Goal: Task Accomplishment & Management: Complete application form

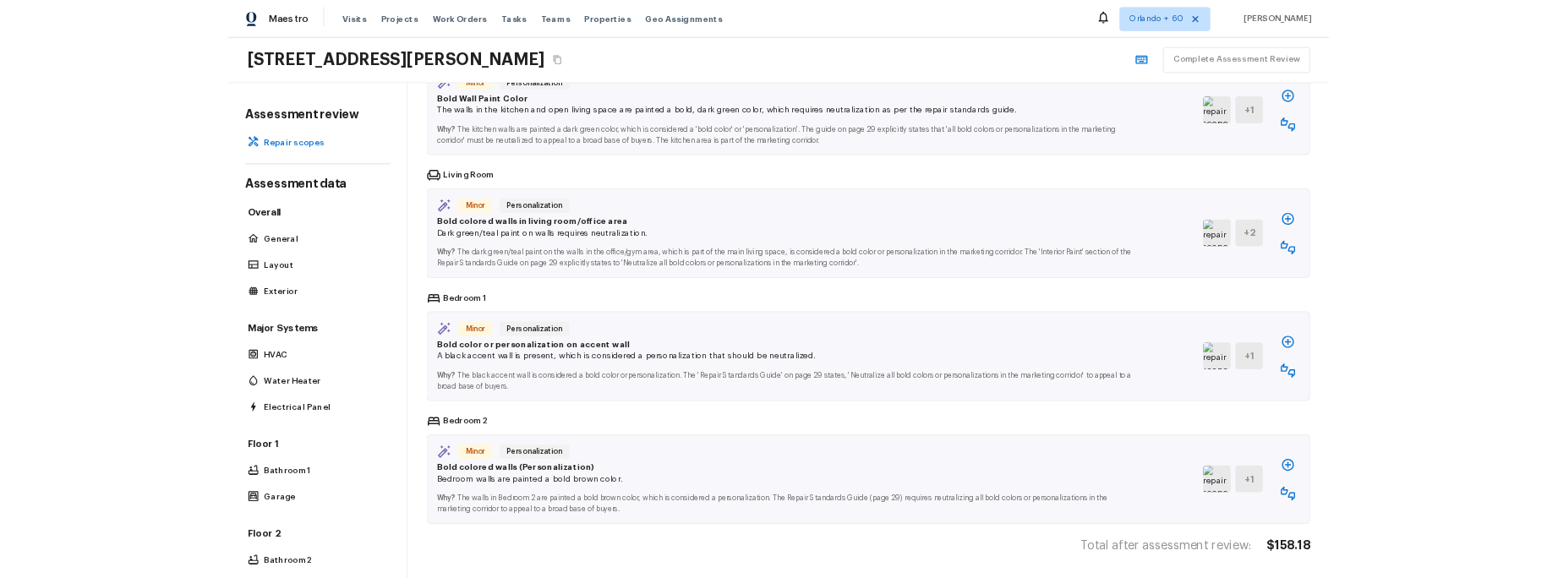
scroll to position [914, 0]
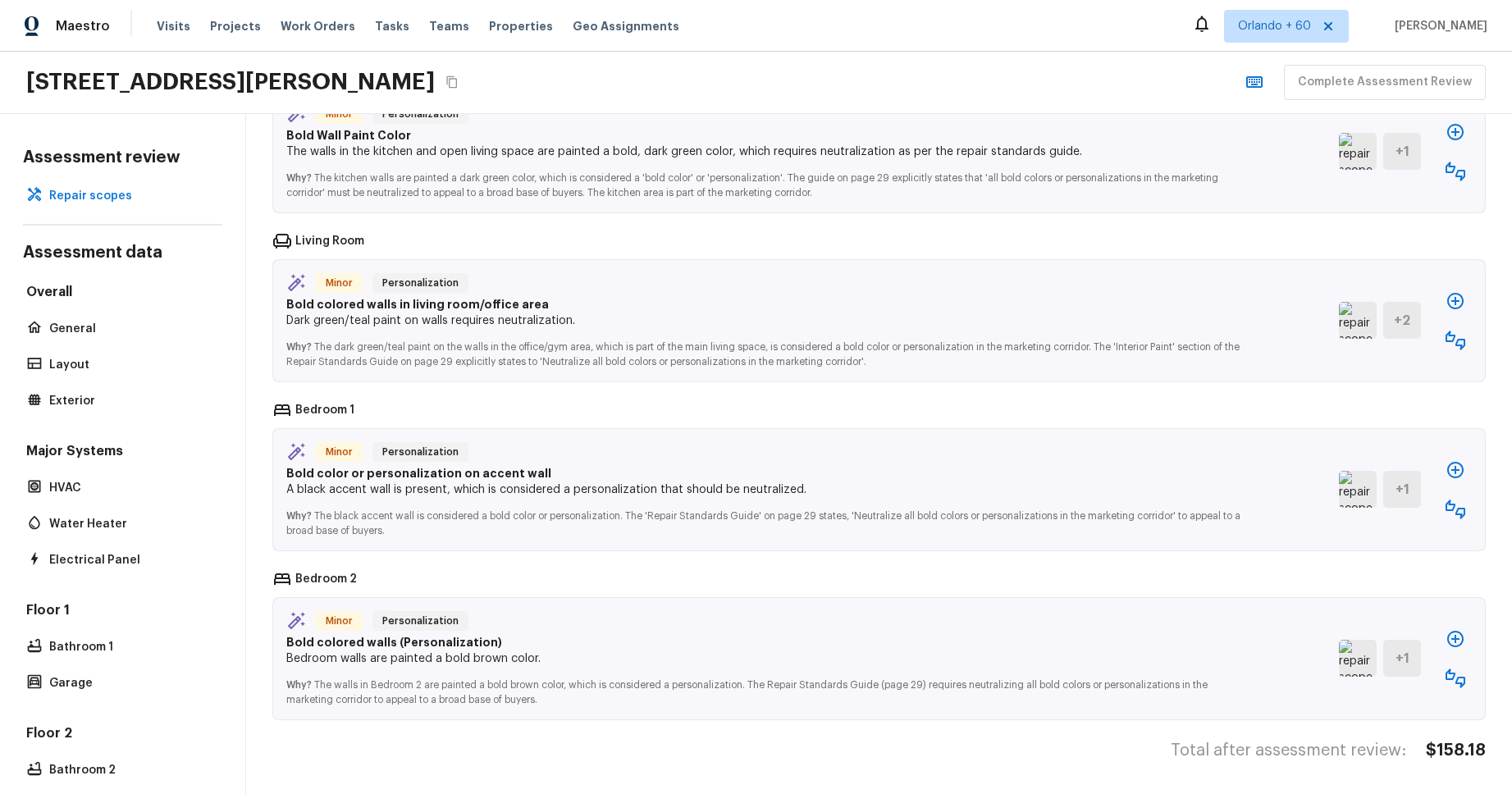
click at [761, 67] on div "11030 Garvey Ave, El Monte, CA 91733 Complete Assessment Review" at bounding box center [756, 83] width 1512 height 62
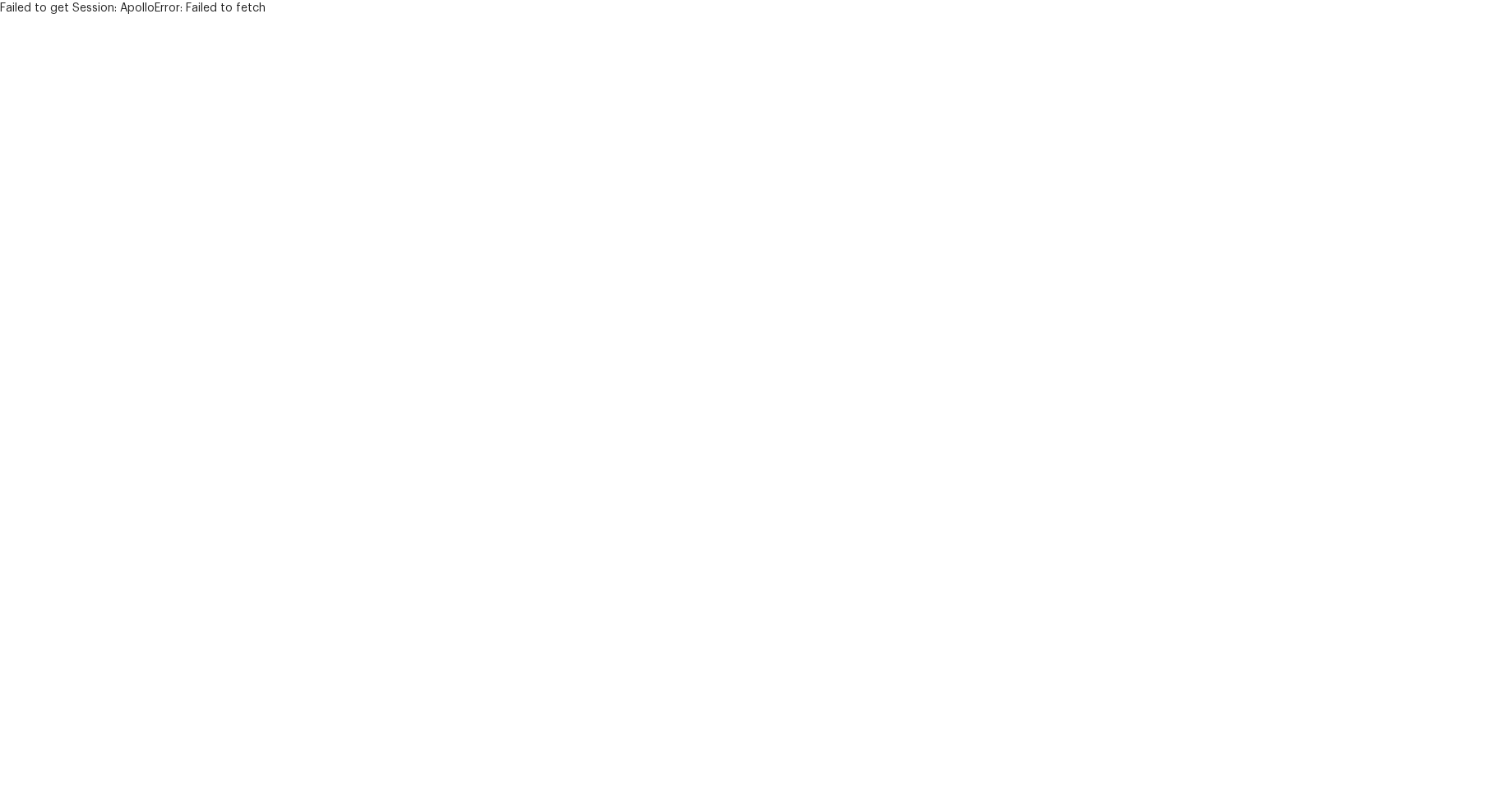
click at [471, 17] on html "Failed to get Session: ApolloError: Failed to fetch" at bounding box center [756, 8] width 1512 height 17
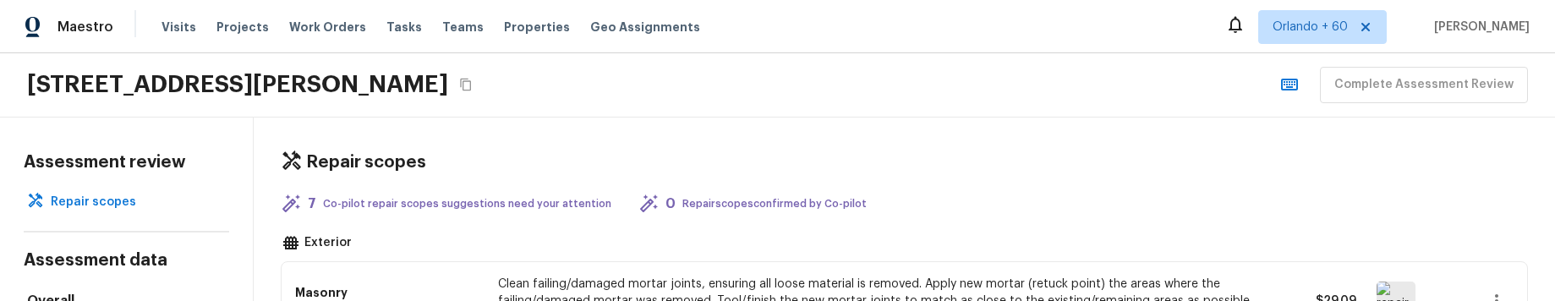
click at [801, 108] on div "11030 Garvey Ave, El Monte, CA 91733 Complete Assessment Review" at bounding box center [777, 85] width 1555 height 64
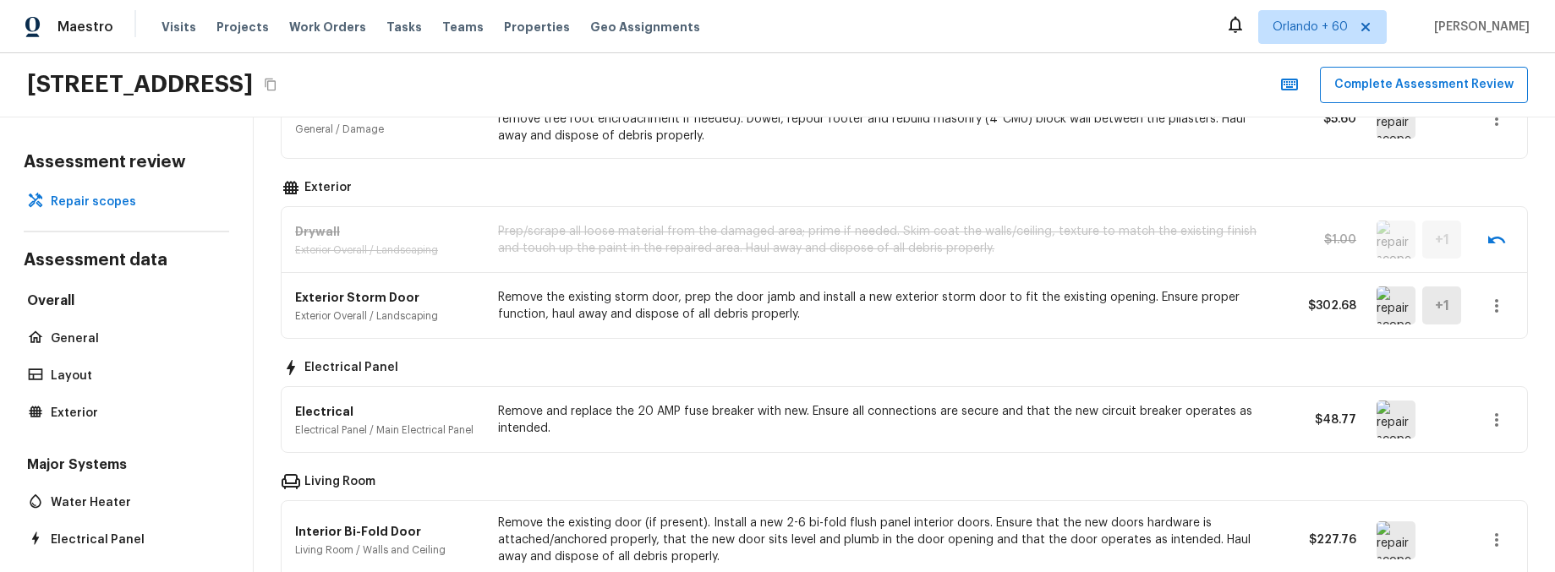
scroll to position [613, 0]
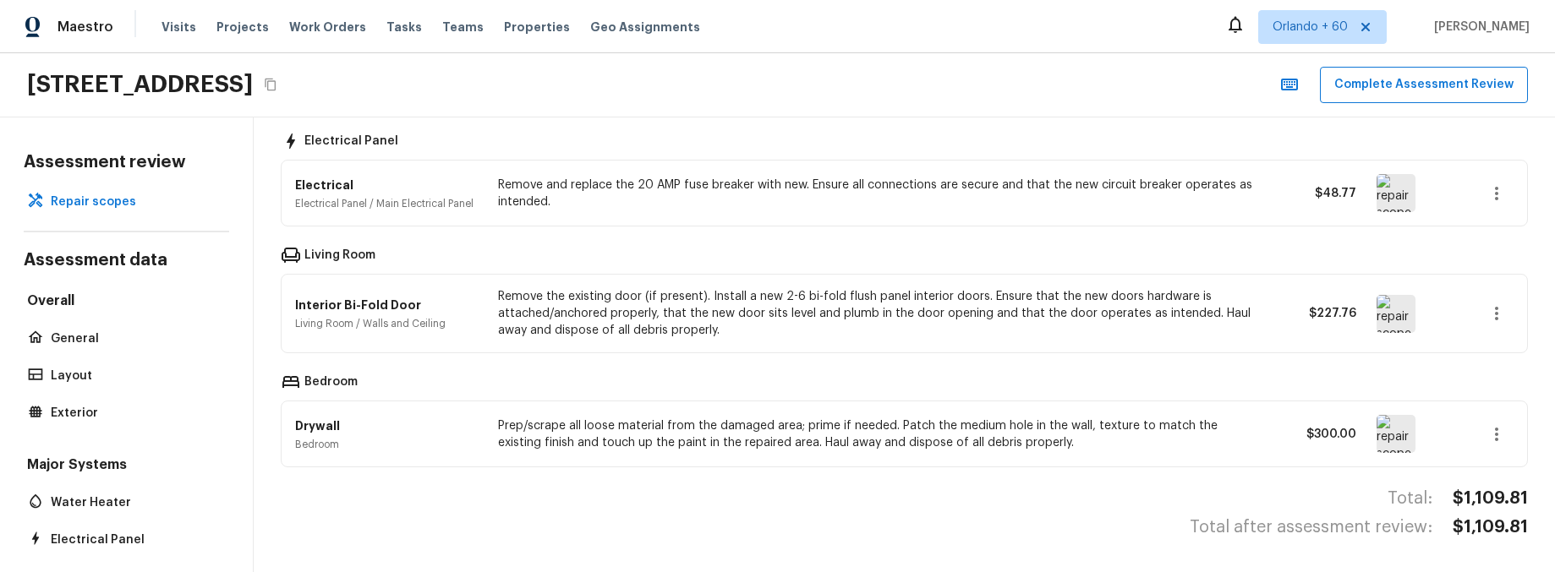
click at [1507, 315] on button "button" at bounding box center [1496, 314] width 34 height 34
click at [1489, 358] on li "Edit" at bounding box center [1490, 362] width 110 height 51
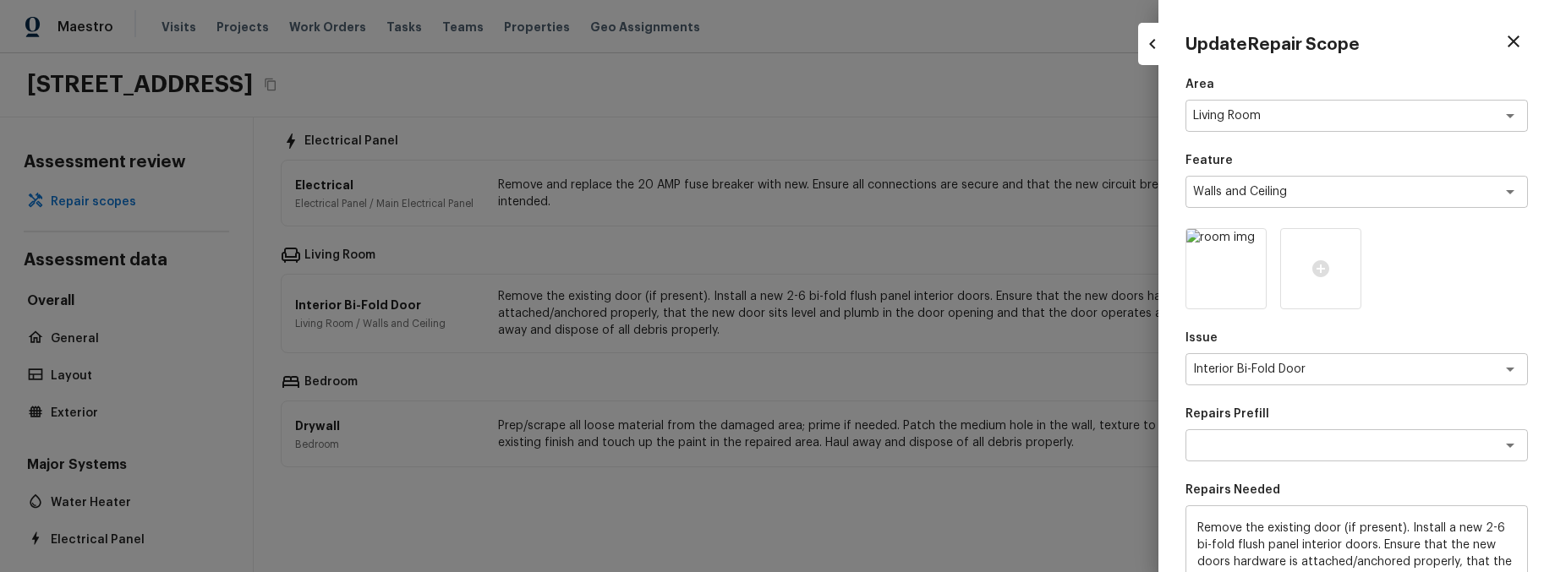
click at [916, 321] on div at bounding box center [777, 286] width 1555 height 572
type input "$0.00"
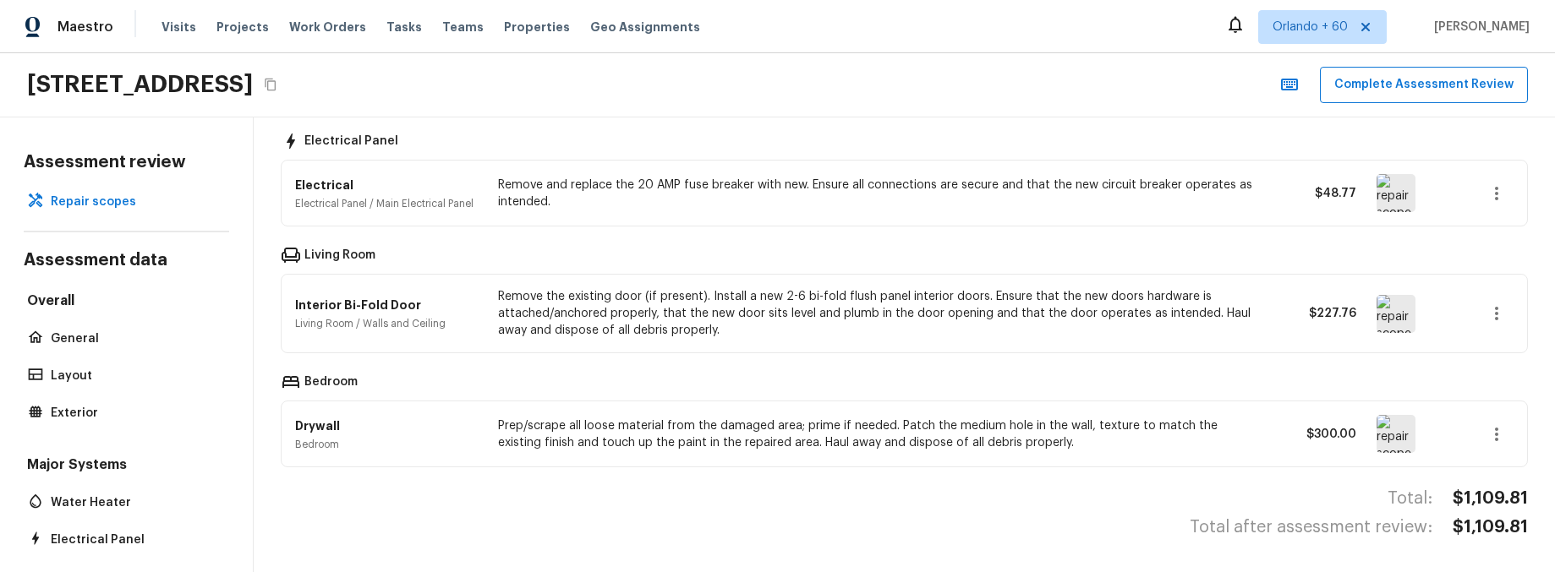
click at [1495, 424] on icon "button" at bounding box center [1496, 434] width 20 height 20
click at [1489, 424] on li "Edit" at bounding box center [1490, 425] width 110 height 51
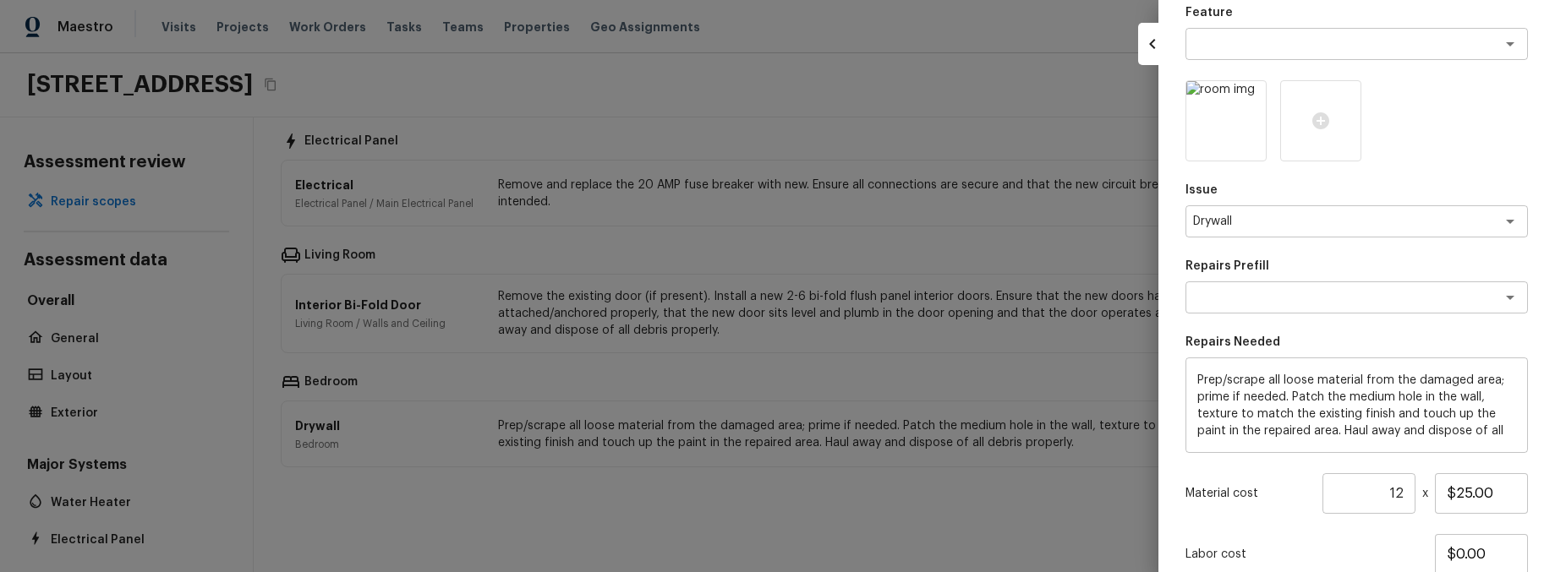
scroll to position [275, 0]
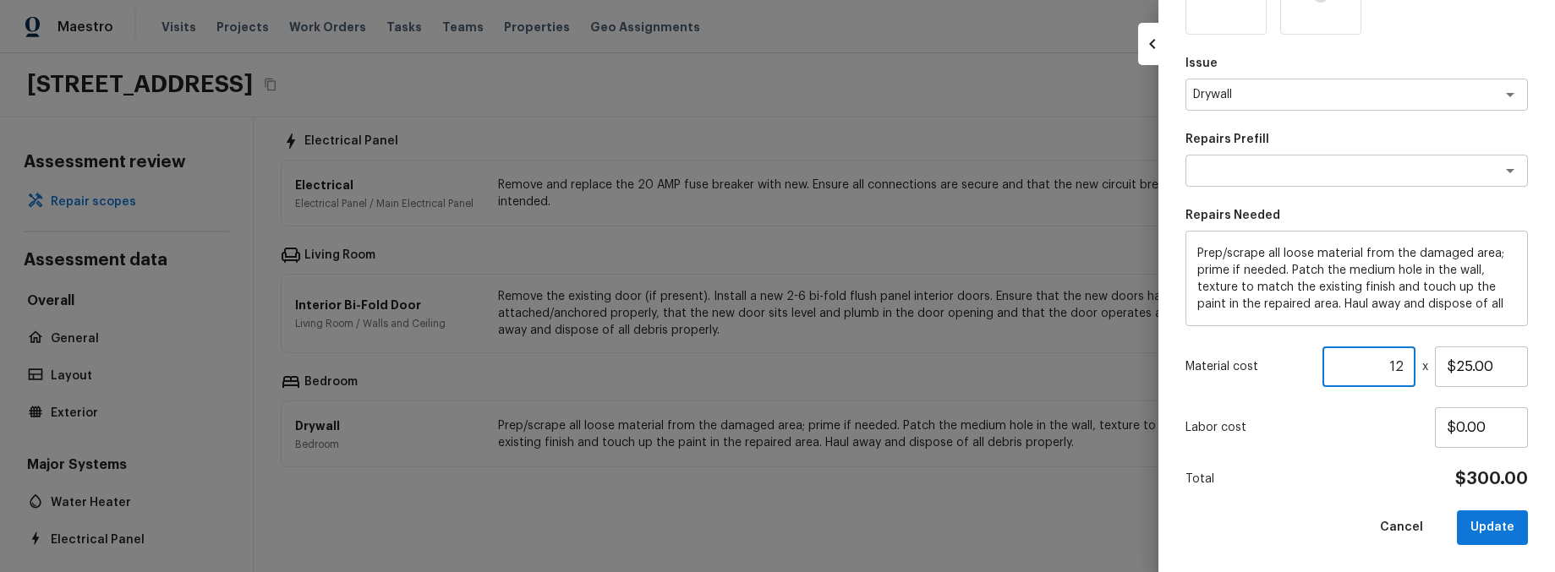
click at [1387, 366] on input "12" at bounding box center [1368, 367] width 93 height 41
type input "1"
click at [1519, 529] on button "Update" at bounding box center [1492, 528] width 71 height 35
type input "$0.00"
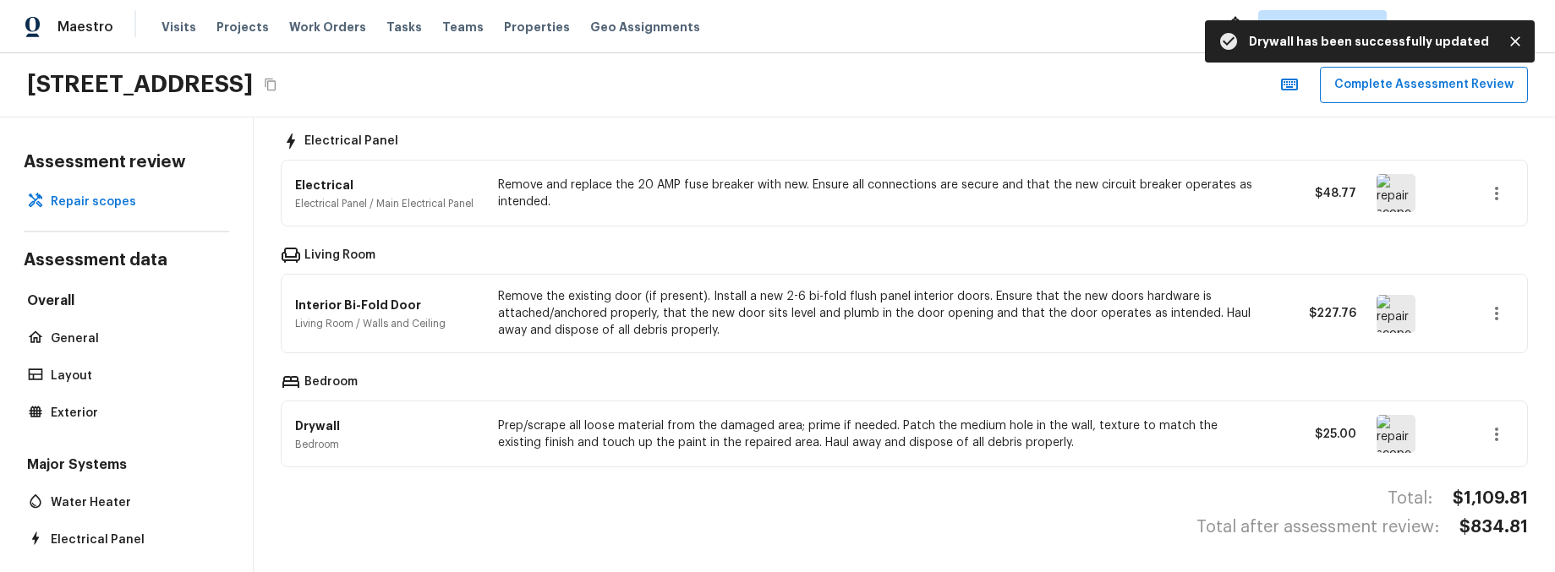
click at [1494, 192] on icon "button" at bounding box center [1496, 193] width 20 height 20
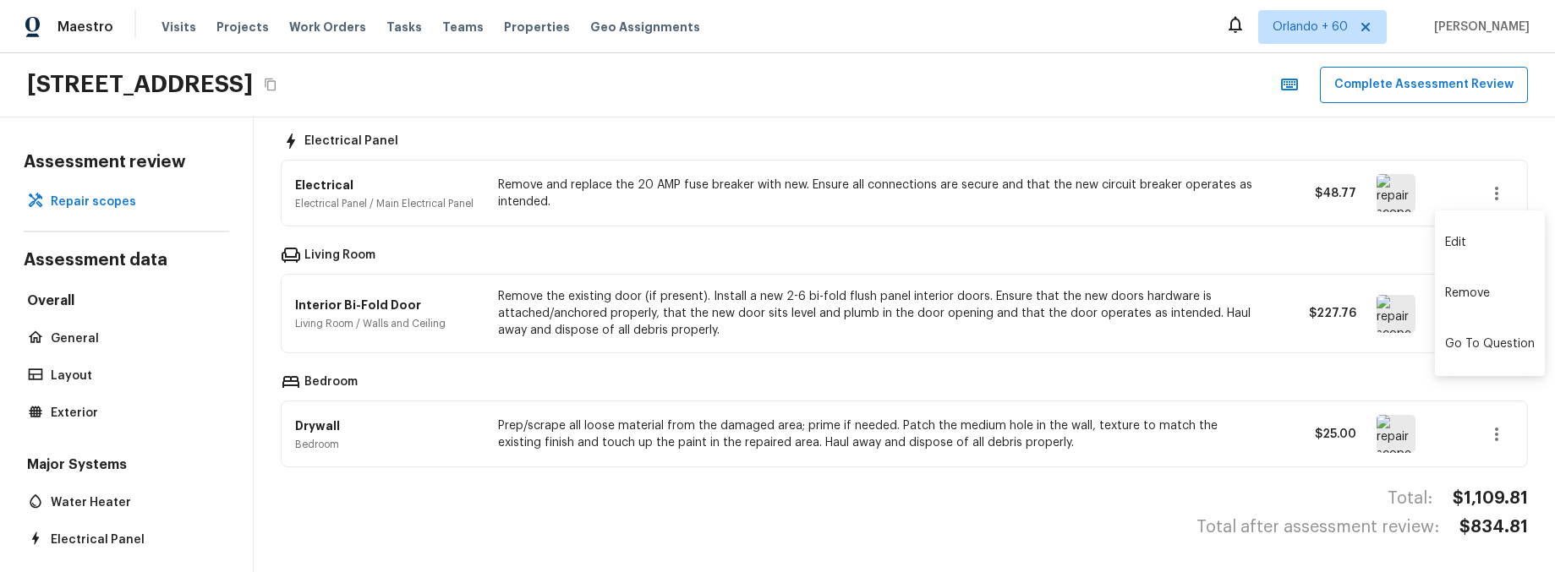
click at [1473, 240] on li "Edit" at bounding box center [1490, 242] width 110 height 51
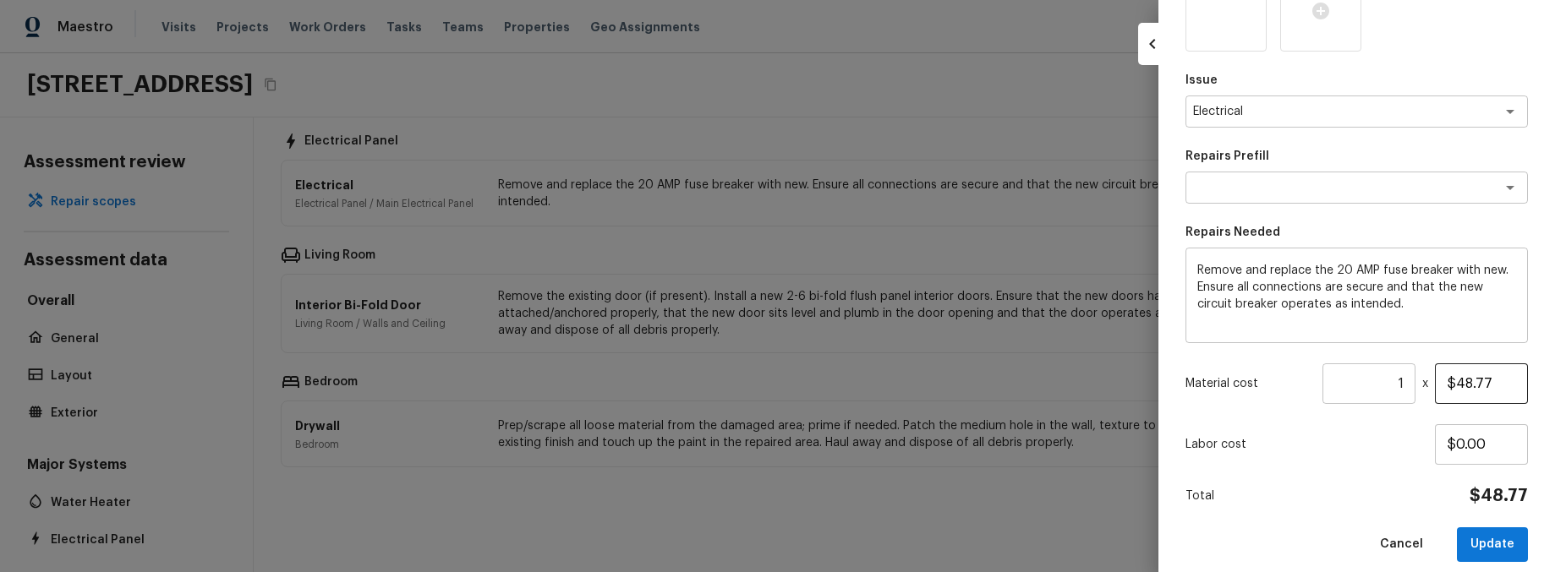
scroll to position [256, 0]
click at [1458, 449] on input "$0.00" at bounding box center [1481, 446] width 93 height 41
type input "$1,000.00"
click at [1511, 546] on button "Update" at bounding box center [1492, 546] width 71 height 35
type input "$0.00"
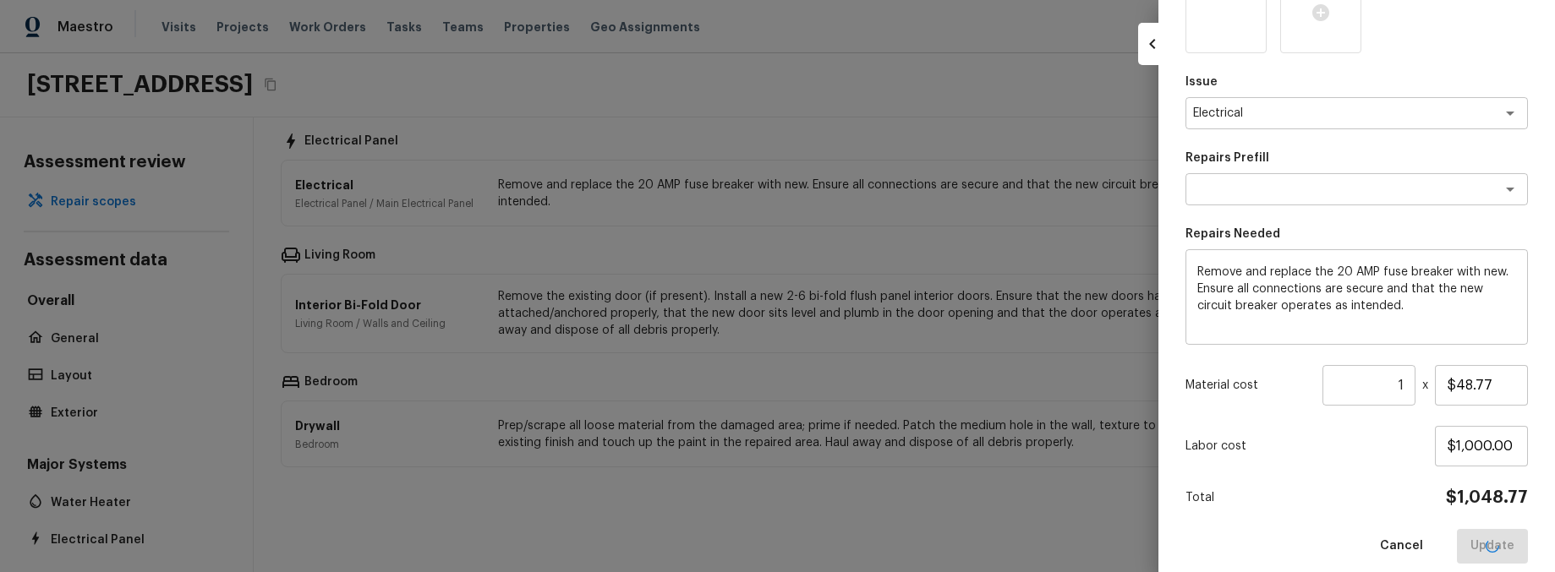
type input "$0.00"
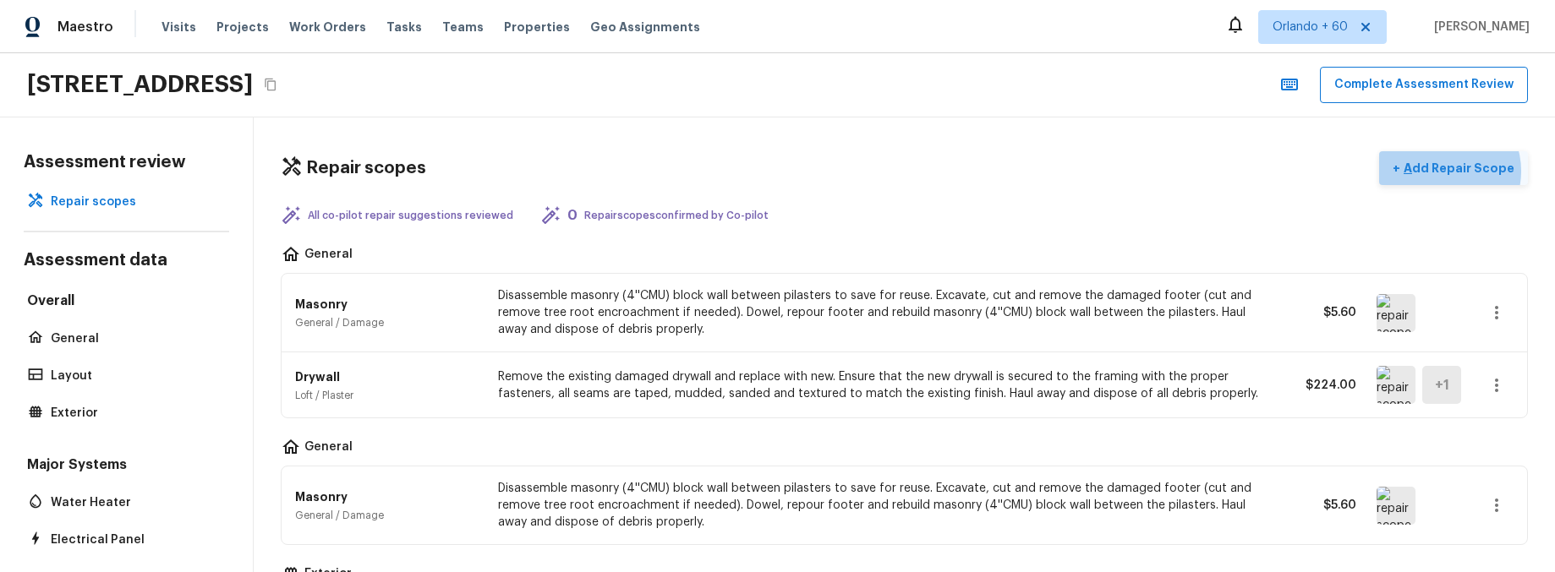
click at [1453, 171] on p "Add Repair Scope" at bounding box center [1457, 168] width 114 height 17
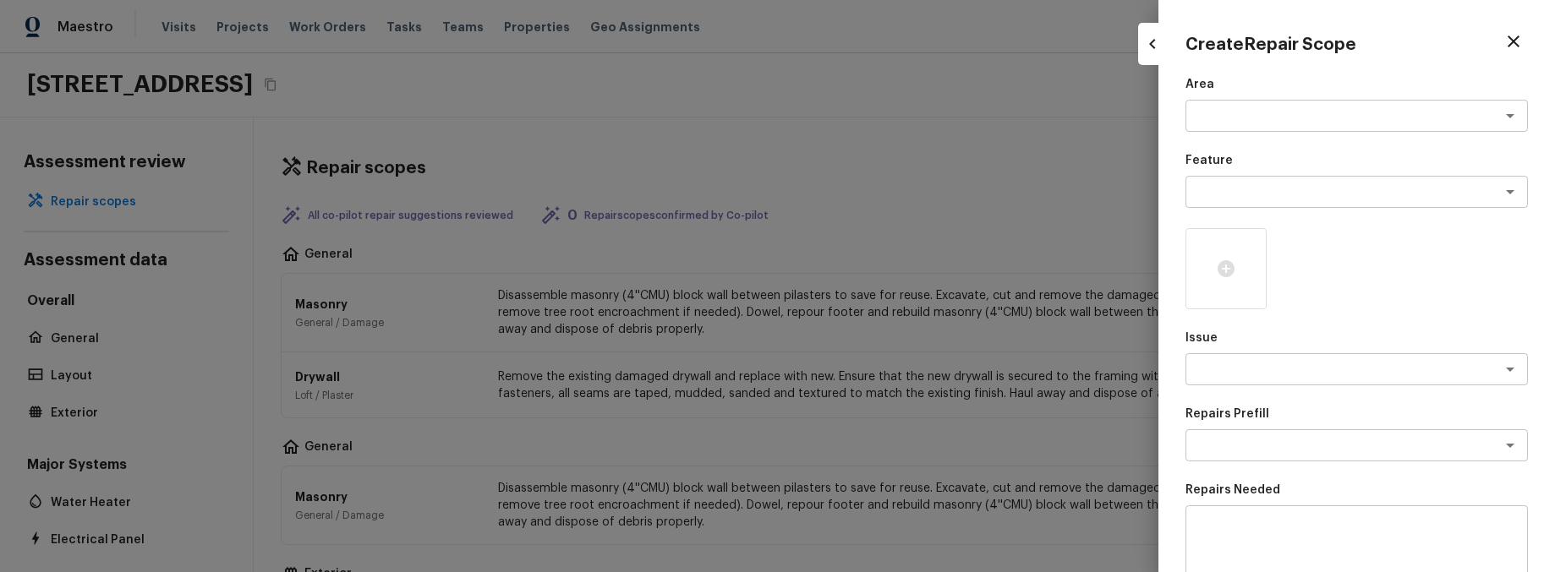
click at [951, 168] on div at bounding box center [777, 286] width 1555 height 572
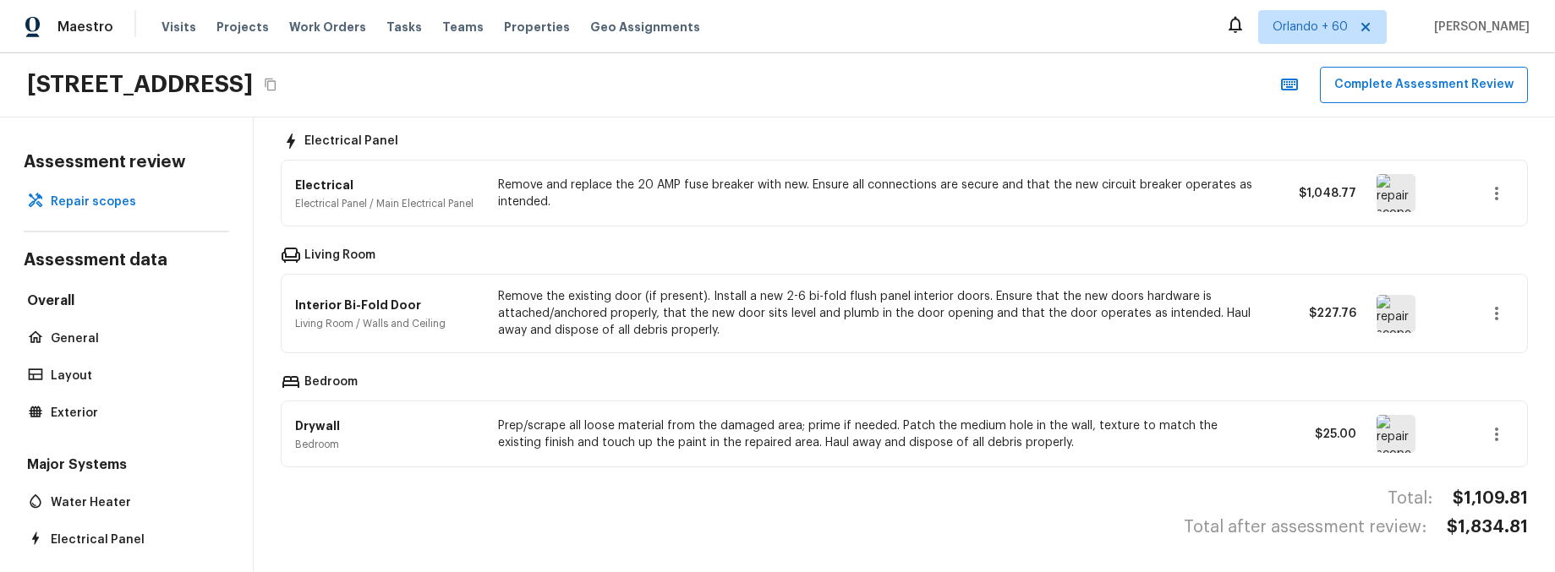
scroll to position [613, 0]
